Goal: Find specific page/section: Find specific page/section

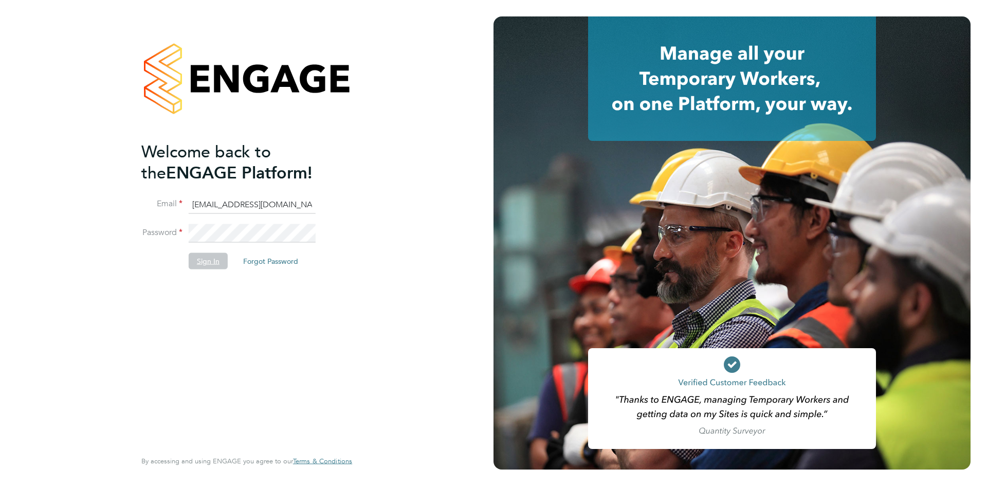
click at [203, 260] on button "Sign In" at bounding box center [208, 261] width 39 height 16
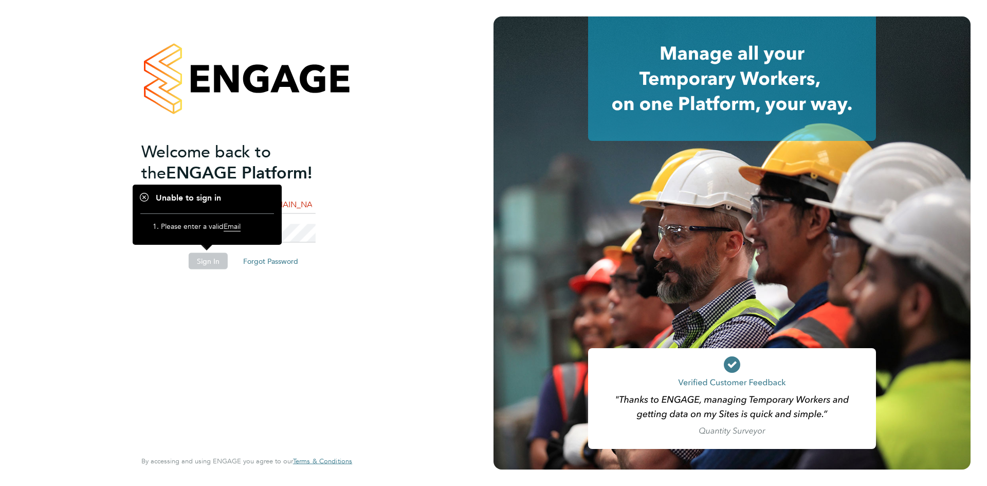
click at [205, 262] on button "Sign In" at bounding box center [208, 261] width 39 height 16
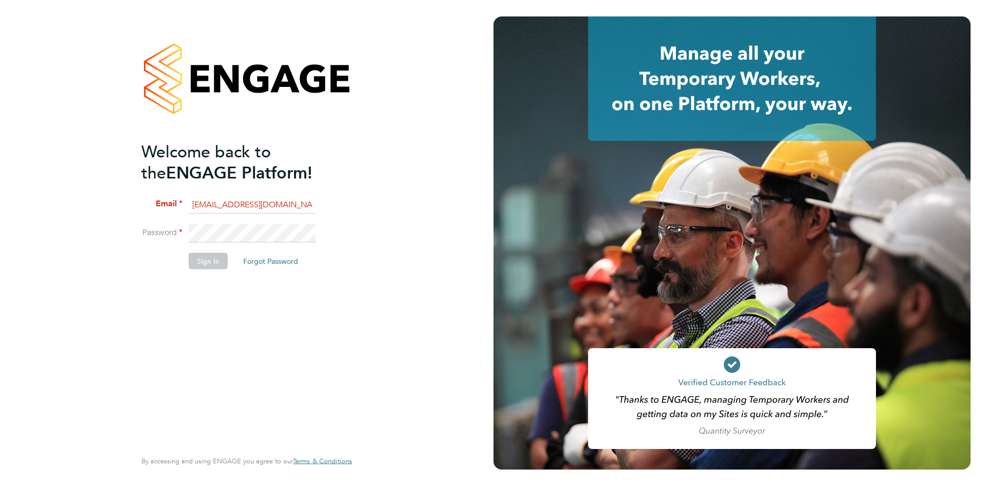
click at [296, 300] on div "Welcome back to the ENGAGE Platform! Email arek.roziewicz@mclarenresourcing.co.…" at bounding box center [241, 294] width 200 height 307
click at [232, 197] on input "arek.roziewicz@mclarenresourcing.co.uk" at bounding box center [252, 204] width 127 height 19
click at [209, 253] on button "Sign In" at bounding box center [208, 261] width 39 height 16
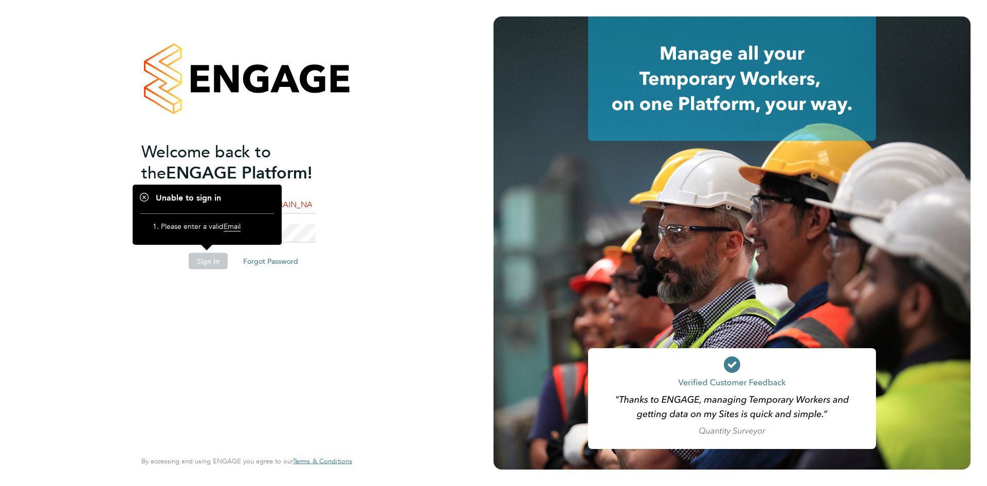
click at [209, 254] on button "Sign In" at bounding box center [208, 261] width 39 height 16
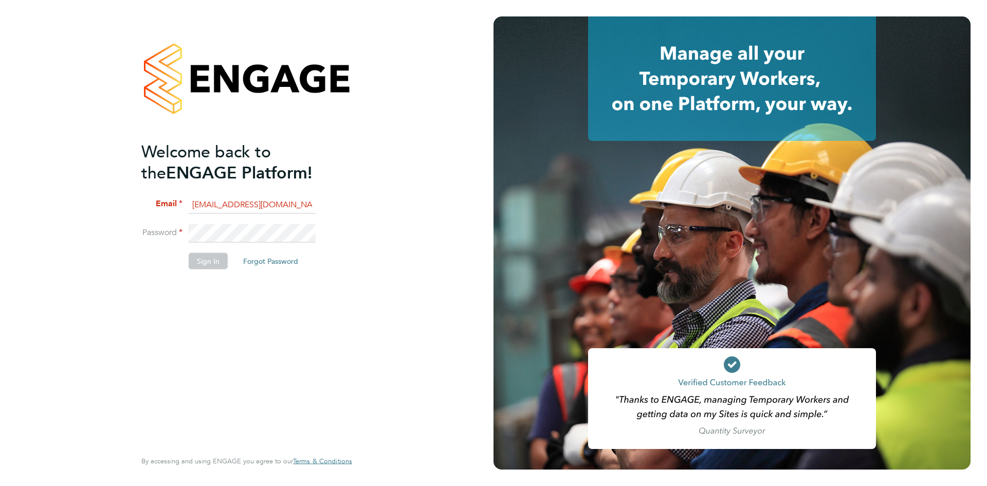
click at [282, 204] on input "arek.roziewicz@mclarenresourcing.co.uk" at bounding box center [252, 204] width 127 height 19
click at [363, 163] on div "Welcome back to the ENGAGE Platform! Email arek.roziewicz@mclarenresourcing.co.…" at bounding box center [247, 243] width 252 height 486
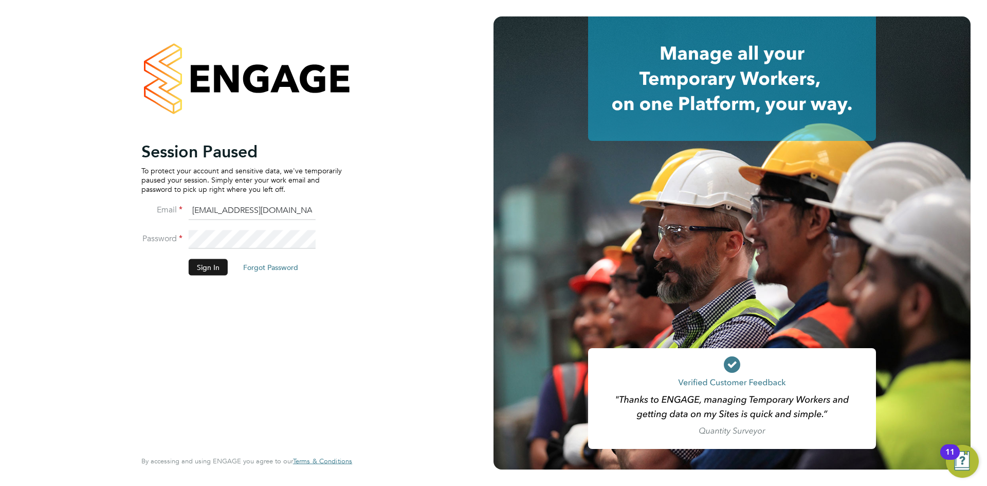
click at [214, 267] on button "Sign In" at bounding box center [208, 267] width 39 height 16
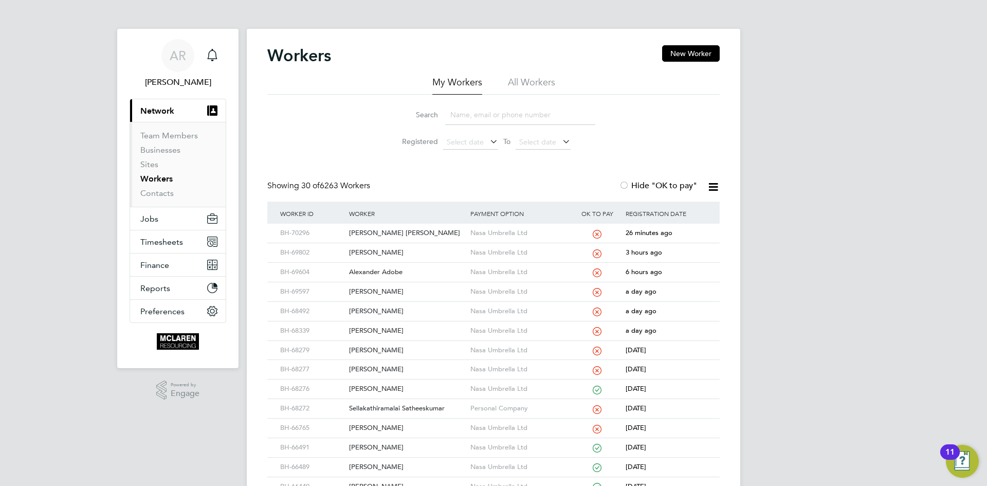
click at [453, 112] on input at bounding box center [520, 115] width 150 height 20
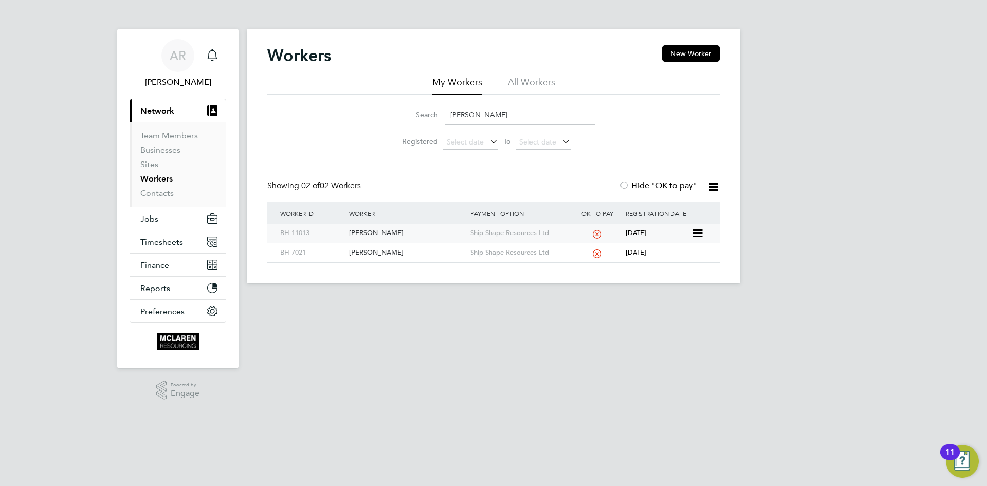
click at [382, 231] on div "[PERSON_NAME]" at bounding box center [406, 233] width 121 height 19
drag, startPoint x: 479, startPoint y: 114, endPoint x: 378, endPoint y: 85, distance: 104.9
click at [381, 86] on div "My Workers All Workers Search [PERSON_NAME] Registered Select date To Select da…" at bounding box center [493, 115] width 452 height 79
paste input "7508 048365"
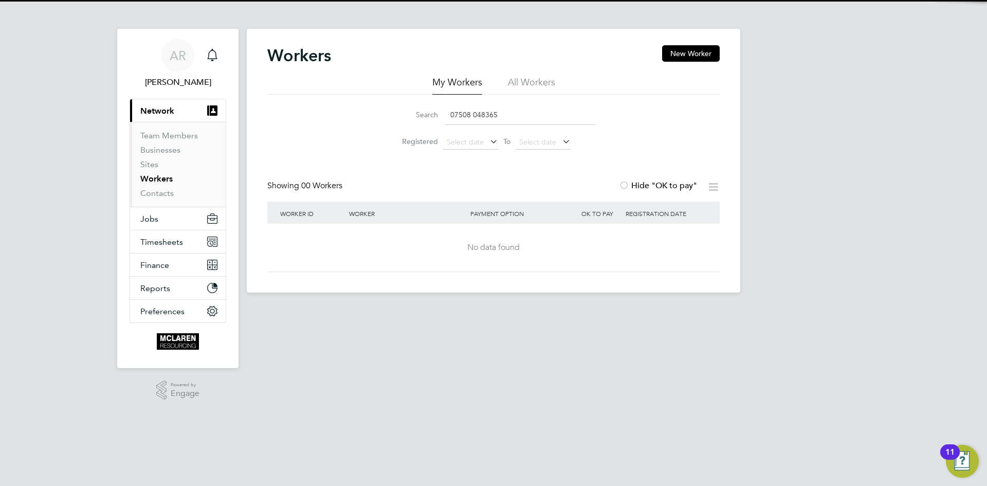
click at [472, 115] on input "07508 048365" at bounding box center [520, 115] width 150 height 20
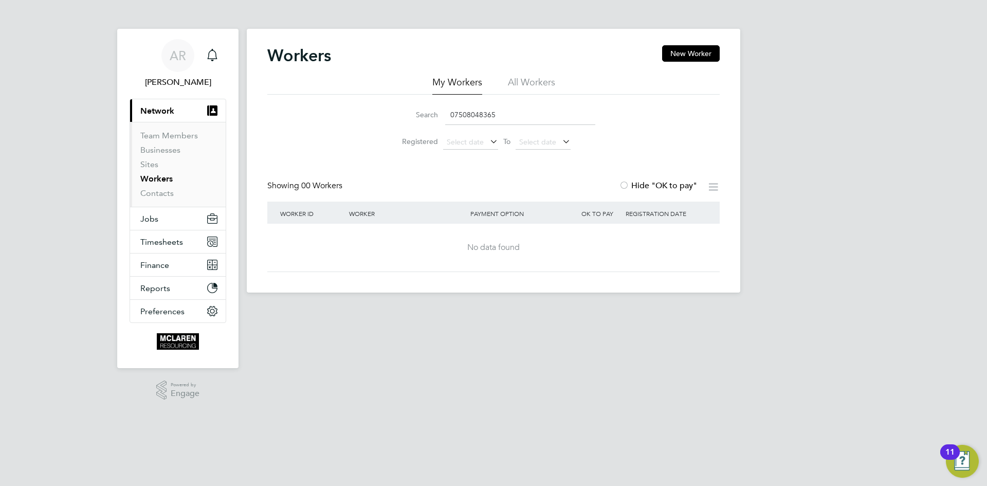
type input "07508048365"
click at [765, 115] on div "AR [PERSON_NAME] Notifications Applications: Current page: Network Team Members…" at bounding box center [493, 154] width 987 height 309
